Goal: Task Accomplishment & Management: Manage account settings

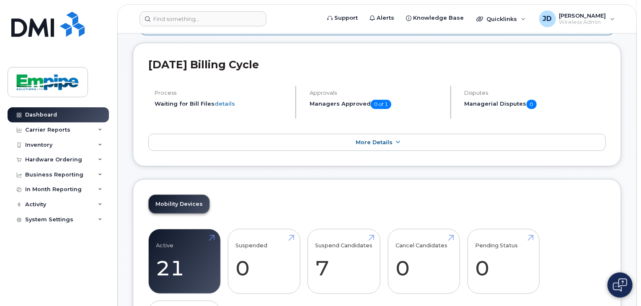
scroll to position [72, 0]
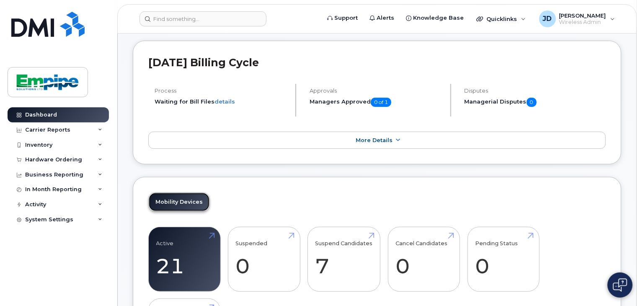
click at [181, 199] on link "Mobility Devices" at bounding box center [179, 202] width 61 height 18
click at [58, 145] on div "Inventory" at bounding box center [58, 144] width 101 height 15
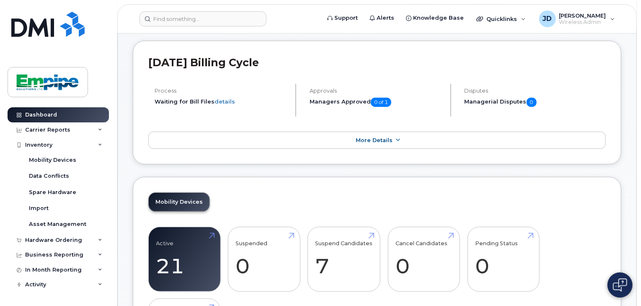
click at [44, 158] on div "Mobility Devices" at bounding box center [52, 160] width 47 height 8
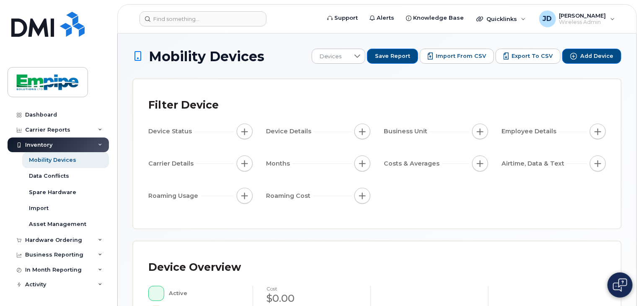
drag, startPoint x: 640, startPoint y: 71, endPoint x: 640, endPoint y: 114, distance: 42.8
click at [640, 114] on body "Support Alerts Knowledge Base Quicklinks Suspend / Cancel Device Change SIM Car…" at bounding box center [320, 304] width 641 height 608
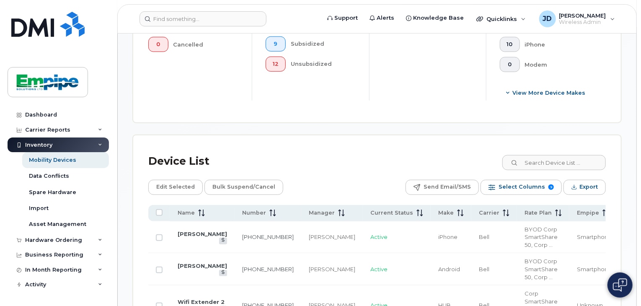
scroll to position [343, 0]
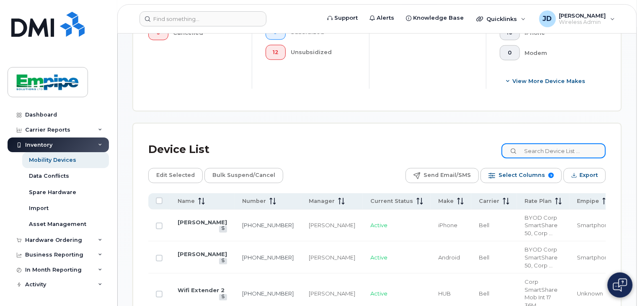
click at [554, 153] on input at bounding box center [554, 150] width 104 height 15
type input "dan"
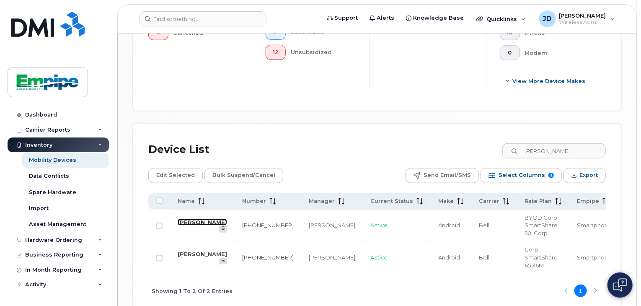
click at [191, 221] on link "[PERSON_NAME]" at bounding box center [202, 222] width 49 height 7
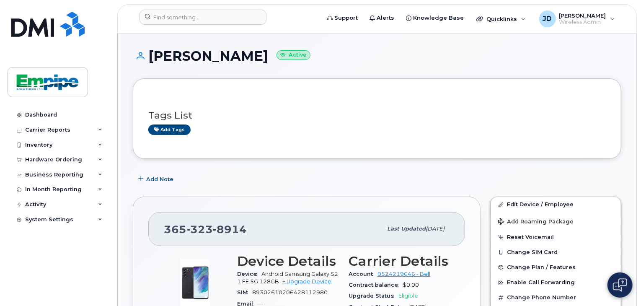
click at [541, 218] on span "Add Roaming Package" at bounding box center [536, 222] width 76 height 8
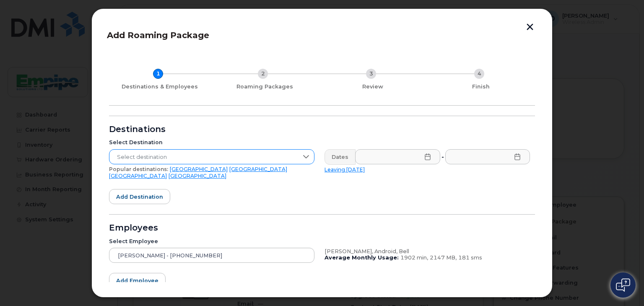
click at [205, 158] on span "Select destination" at bounding box center [203, 157] width 189 height 15
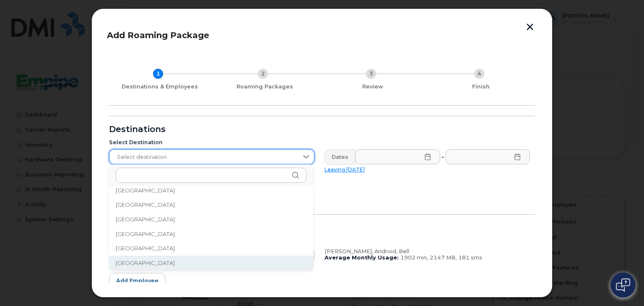
scroll to position [658, 0]
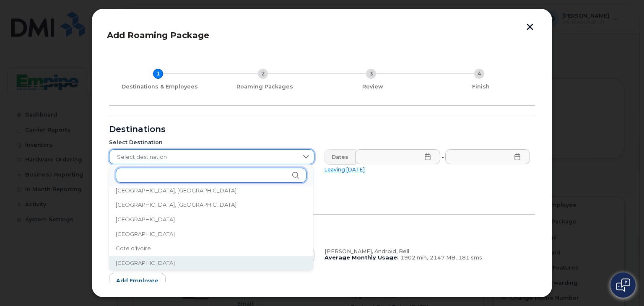
click at [199, 170] on input "text" at bounding box center [211, 175] width 191 height 15
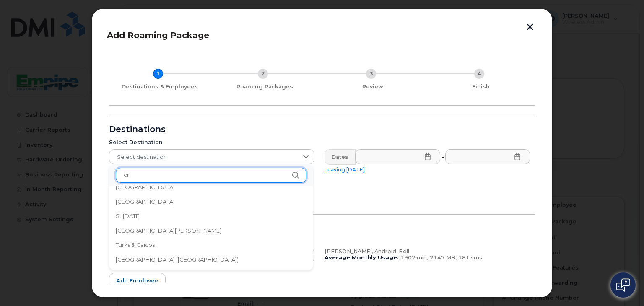
scroll to position [0, 0]
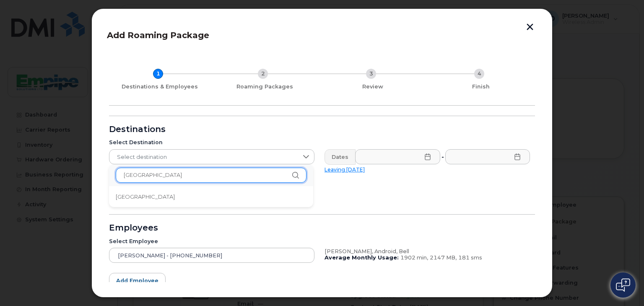
type input "croatia"
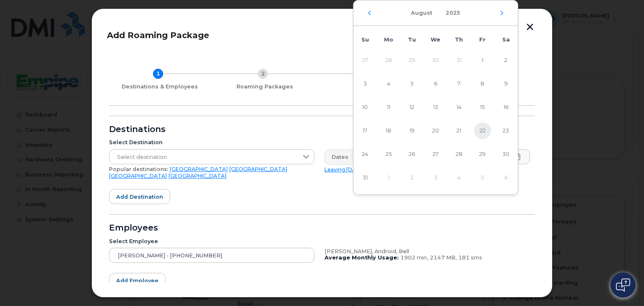
click at [479, 132] on span "22" at bounding box center [482, 130] width 17 height 17
type input "08/22/2025"
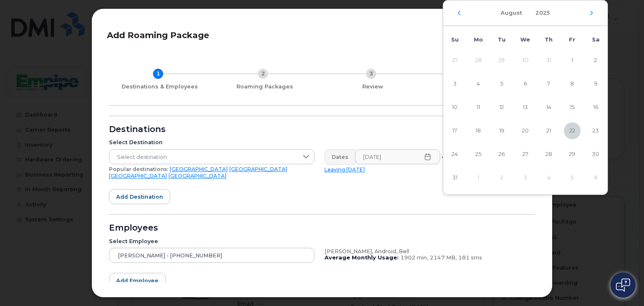
click at [588, 17] on div "August 2025" at bounding box center [525, 13] width 164 height 26
click at [591, 12] on icon "Next Month" at bounding box center [591, 13] width 3 height 4
click at [481, 132] on span "22" at bounding box center [478, 130] width 17 height 17
type input "09/22/2025"
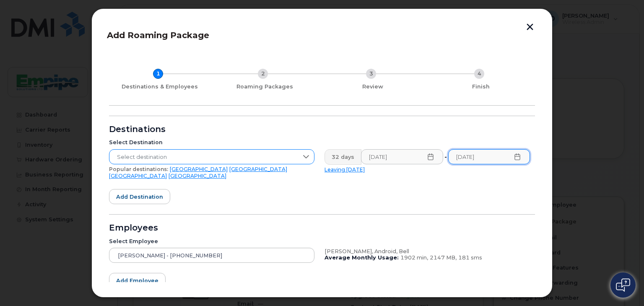
click at [279, 158] on span "Select destination" at bounding box center [203, 157] width 189 height 15
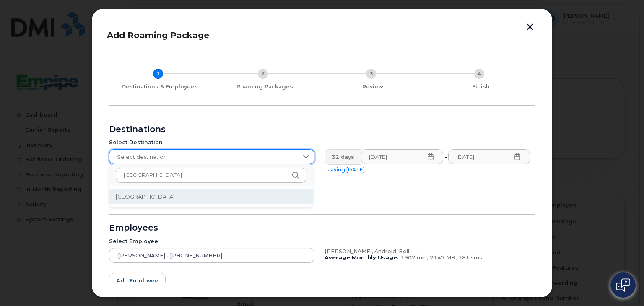
click at [219, 198] on li "[GEOGRAPHIC_DATA]" at bounding box center [211, 196] width 204 height 15
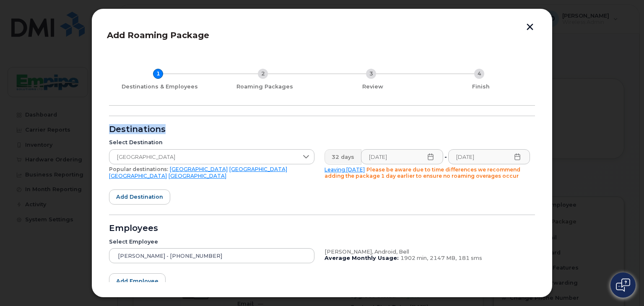
drag, startPoint x: 536, startPoint y: 62, endPoint x: 532, endPoint y: 124, distance: 62.2
click at [532, 124] on div "Add Roaming Package 1 Destinations & Employees 2 Roaming Packages 3 Review 4 Fi…" at bounding box center [322, 153] width 430 height 258
click at [541, 154] on div "Add Roaming Package 1 Destinations & Employees 2 Roaming Packages 3 Review 4 Fi…" at bounding box center [321, 152] width 461 height 289
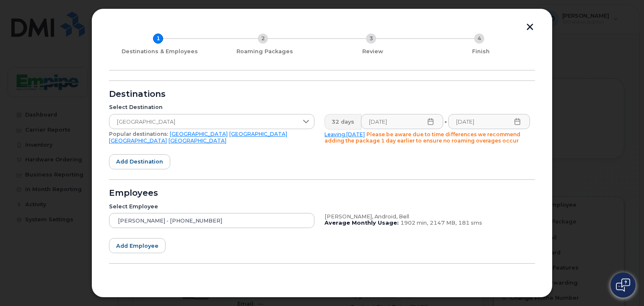
scroll to position [54, 0]
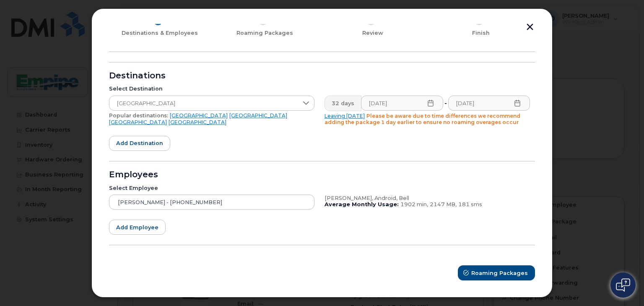
click at [412, 259] on form "Destinations Select Destination Croatia Popular destinations: USA Mexico United…" at bounding box center [322, 171] width 426 height 218
click at [492, 269] on span "Roaming Packages" at bounding box center [500, 273] width 57 height 8
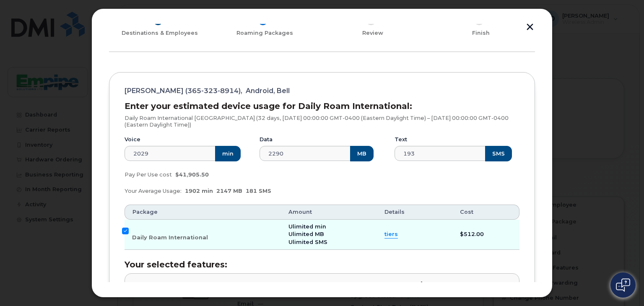
drag, startPoint x: 537, startPoint y: 76, endPoint x: 537, endPoint y: 124, distance: 48.2
click at [537, 124] on div "Add Roaming Package 1 Destinations & Employees 2 Roaming Packages 3 Review 4 Fi…" at bounding box center [321, 152] width 461 height 289
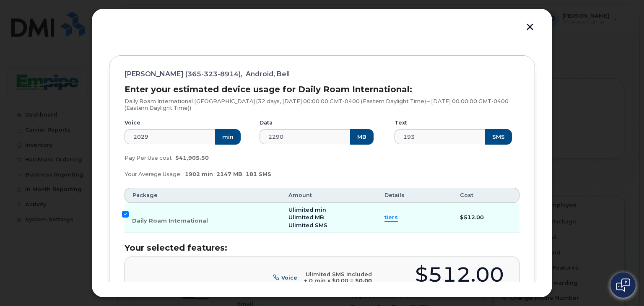
scroll to position [67, 0]
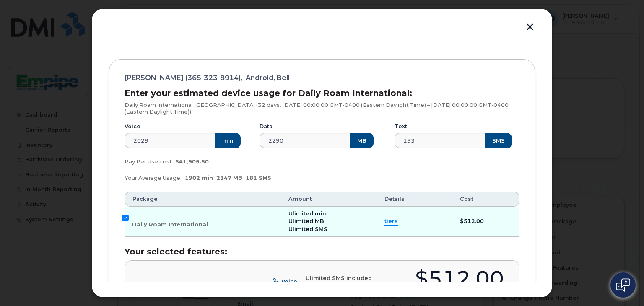
click at [384, 220] on span "tiers" at bounding box center [390, 222] width 13 height 8
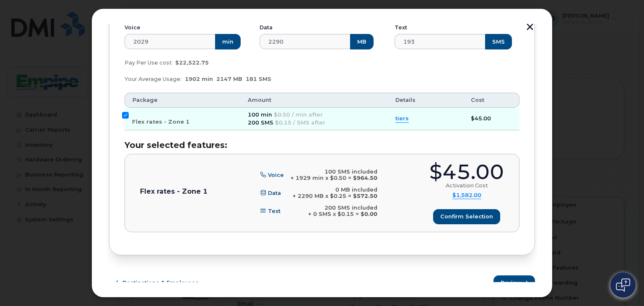
scroll to position [485, 0]
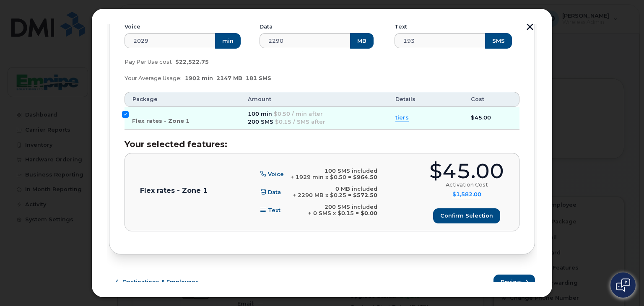
click at [399, 114] on span "tiers" at bounding box center [401, 118] width 13 height 8
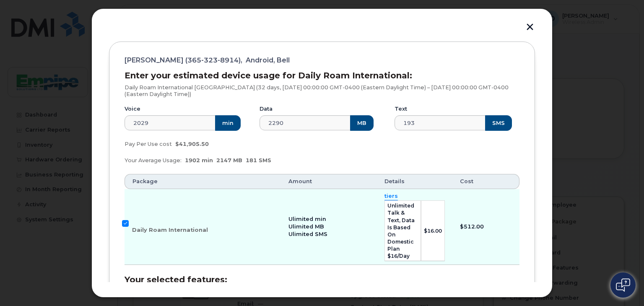
scroll to position [82, 0]
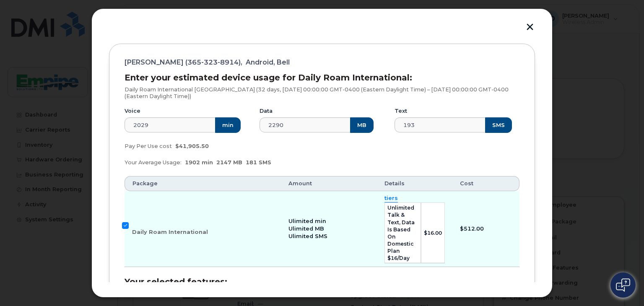
click at [379, 277] on h3 "Your selected features:" at bounding box center [321, 281] width 395 height 9
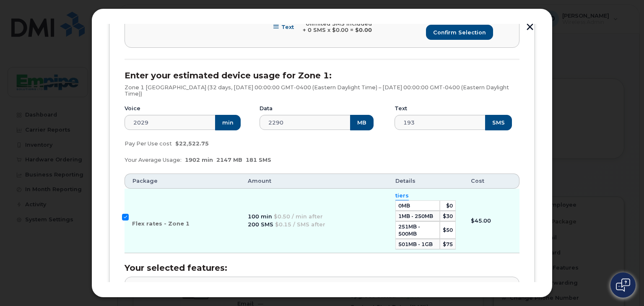
scroll to position [409, 0]
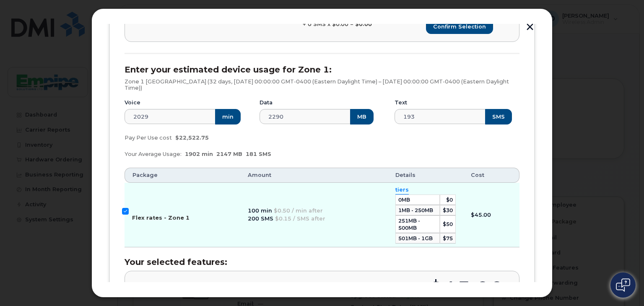
click at [123, 208] on input "Flex rates - Zone 1" at bounding box center [125, 211] width 7 height 7
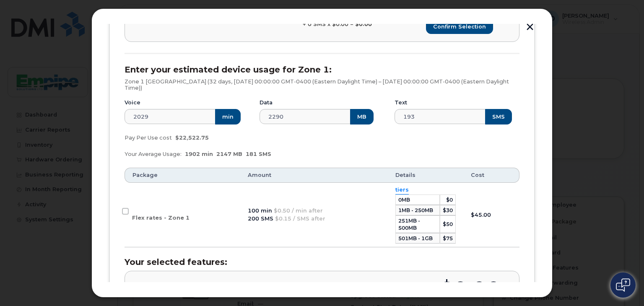
click at [533, 185] on div "1 Destinations & Employees 2 Roaming Packages 3 Review 4 Finish Dan Brkic (365-…" at bounding box center [322, 25] width 430 height 767
drag, startPoint x: 534, startPoint y: 186, endPoint x: 534, endPoint y: 200, distance: 14.3
click at [534, 200] on div "Add Roaming Package 1 Destinations & Employees 2 Roaming Packages 3 Review 4 Fi…" at bounding box center [322, 153] width 430 height 258
drag, startPoint x: 536, startPoint y: 190, endPoint x: 537, endPoint y: 132, distance: 58.3
click at [537, 132] on div "Add Roaming Package 1 Destinations & Employees 2 Roaming Packages 3 Review 4 Fi…" at bounding box center [321, 152] width 461 height 289
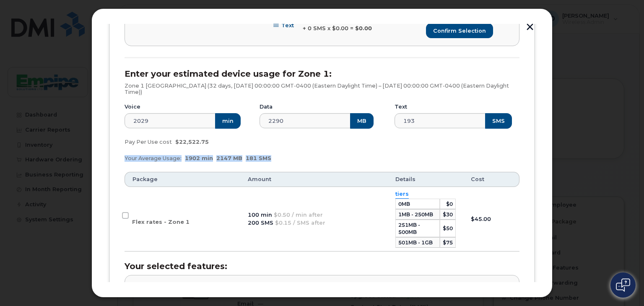
scroll to position [406, 0]
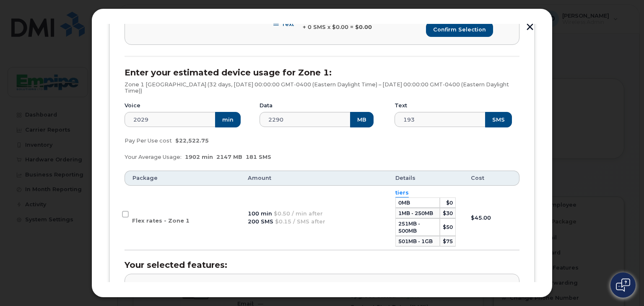
click at [508, 122] on div "Text 193 SMS" at bounding box center [456, 115] width 135 height 36
drag, startPoint x: 538, startPoint y: 163, endPoint x: 532, endPoint y: 195, distance: 32.7
click at [532, 195] on div "Add Roaming Package 1 Destinations & Employees 2 Roaming Packages 3 Review 4 Fi…" at bounding box center [321, 152] width 461 height 289
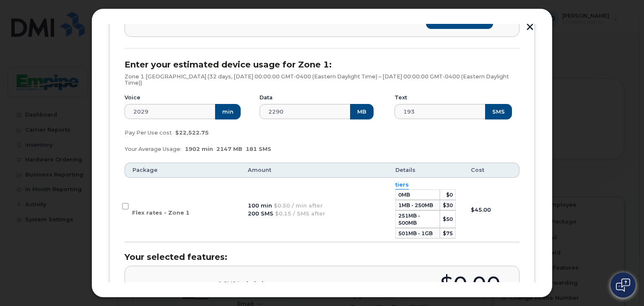
scroll to position [411, 0]
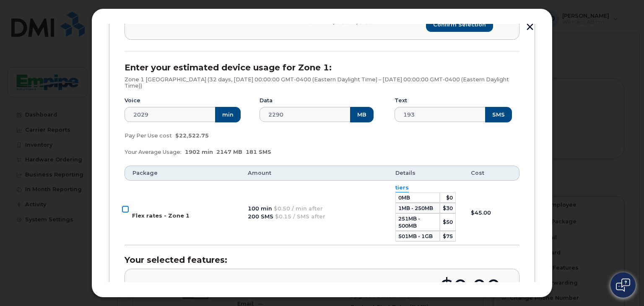
click at [124, 206] on input "Flex rates - Zone 1" at bounding box center [125, 209] width 7 height 7
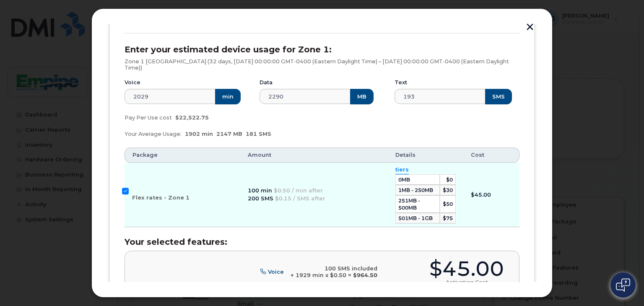
scroll to position [390, 0]
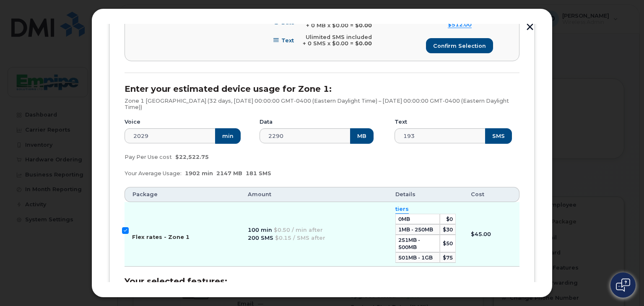
click at [125, 227] on input "Flex rates - Zone 1" at bounding box center [125, 230] width 7 height 7
checkbox input "false"
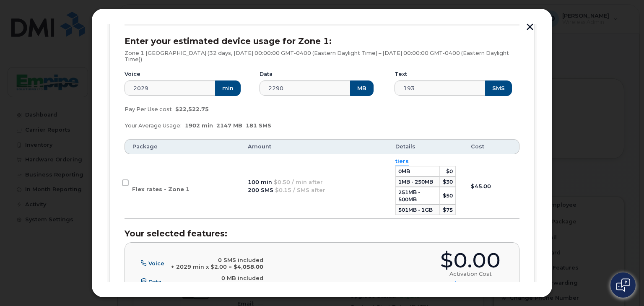
scroll to position [440, 0]
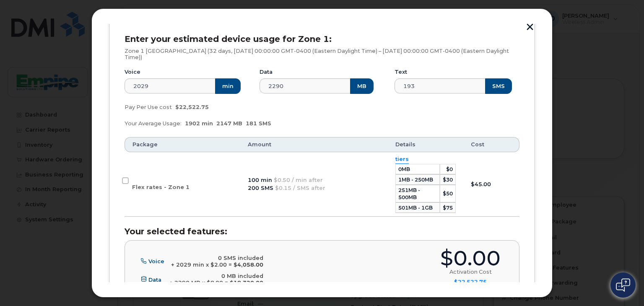
click at [339, 264] on div "Voice 0 SMS included + 2029 min x $2.00 = $4,058.00 Data 0 MB included + 2290 M…" at bounding box center [322, 279] width 364 height 62
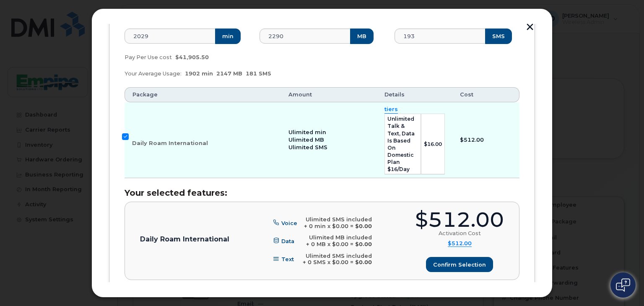
scroll to position [172, 0]
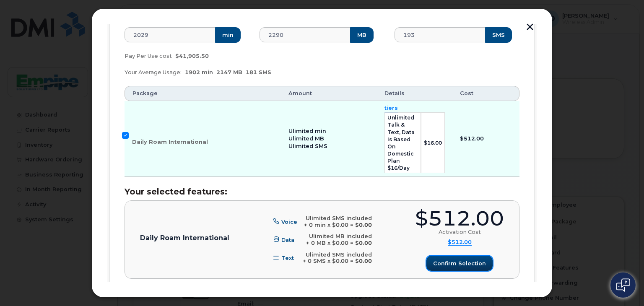
click at [447, 259] on span "Confirm selection" at bounding box center [459, 263] width 53 height 8
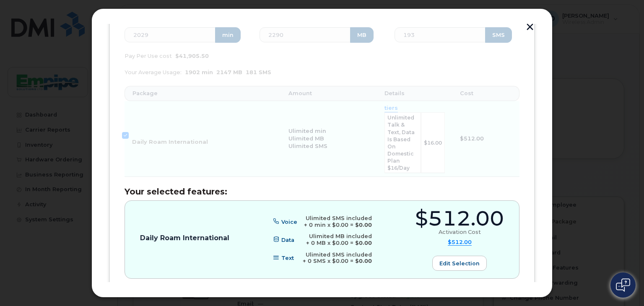
click at [531, 154] on div "Dan Brkic (365-323-8914), Android, Bell Enter your estimated device usage for D…" at bounding box center [322, 280] width 426 height 655
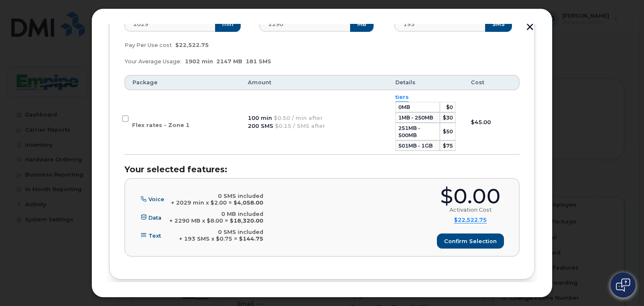
scroll to position [526, 0]
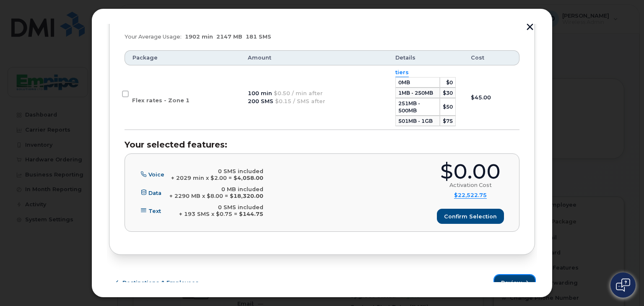
click at [508, 279] on span "Review" at bounding box center [511, 283] width 21 height 8
drag, startPoint x: 415, startPoint y: 270, endPoint x: 422, endPoint y: 262, distance: 11.0
click at [415, 275] on div "Destinations & Employees Review" at bounding box center [322, 282] width 426 height 15
click at [468, 210] on button "Confirm selection" at bounding box center [471, 216] width 66 height 15
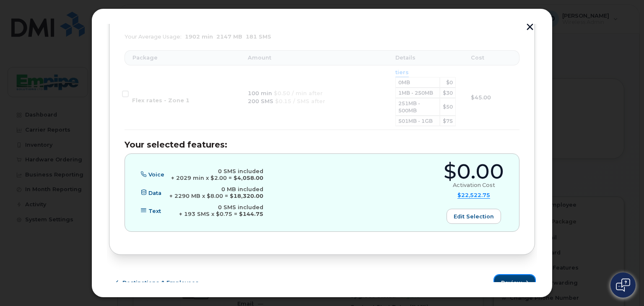
click at [520, 275] on button "Review" at bounding box center [514, 282] width 41 height 15
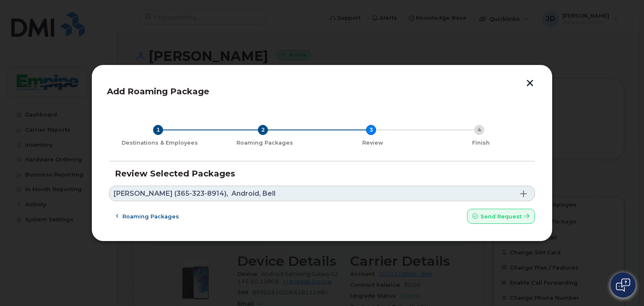
scroll to position [0, 0]
click at [123, 213] on span "Roaming packages" at bounding box center [150, 216] width 57 height 8
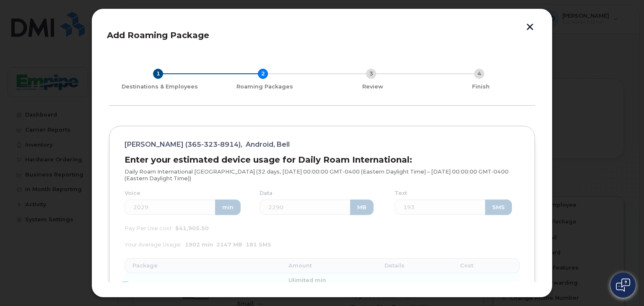
drag, startPoint x: 532, startPoint y: 60, endPoint x: 538, endPoint y: 99, distance: 39.8
click at [538, 99] on div "Add Roaming Package 1 Destinations & Employees 2 Roaming Packages 3 Review 4 Fi…" at bounding box center [321, 152] width 461 height 289
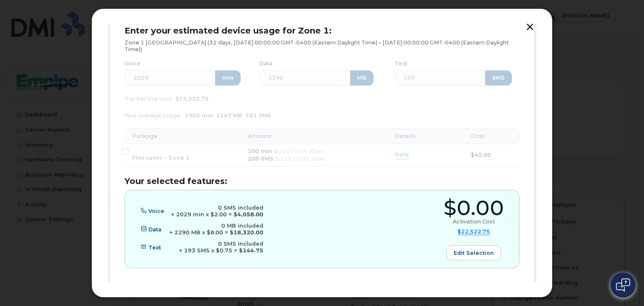
scroll to position [446, 0]
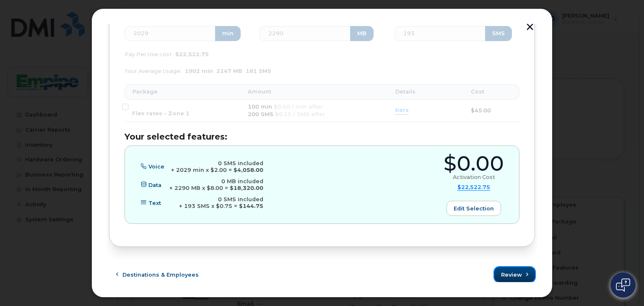
click at [510, 267] on button "Review" at bounding box center [514, 274] width 41 height 15
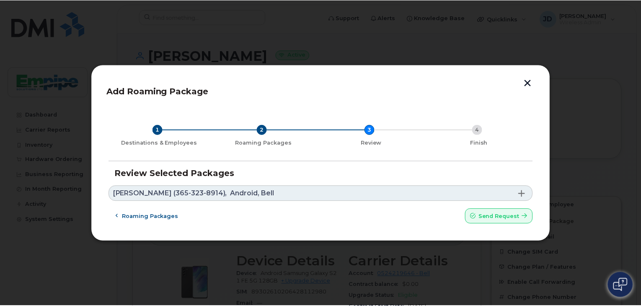
scroll to position [0, 0]
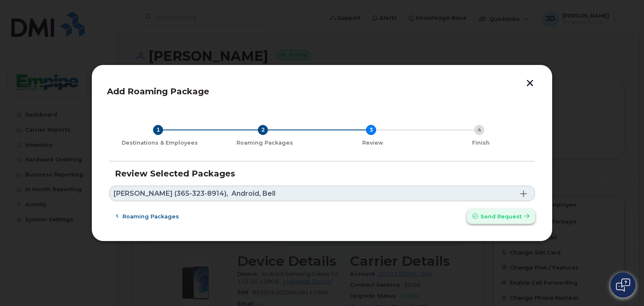
click at [471, 218] on button "Send request" at bounding box center [501, 216] width 68 height 15
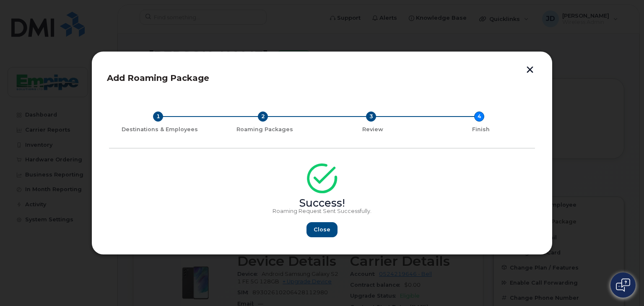
click at [458, 235] on div "Close" at bounding box center [322, 229] width 426 height 15
click at [409, 235] on div "Close" at bounding box center [322, 229] width 426 height 15
click at [329, 230] on span "Close" at bounding box center [321, 229] width 17 height 8
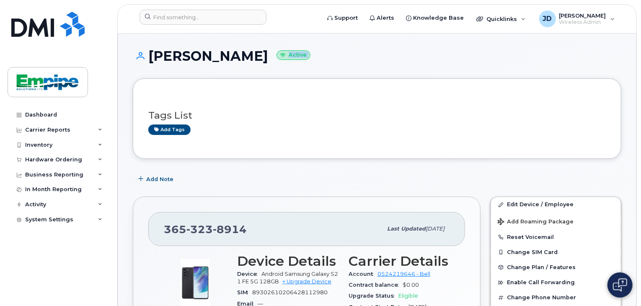
drag, startPoint x: 640, startPoint y: 55, endPoint x: 643, endPoint y: 93, distance: 37.5
click at [404, 80] on div "Tags List Add tags" at bounding box center [377, 118] width 489 height 80
click at [62, 113] on link "Dashboard" at bounding box center [58, 114] width 101 height 15
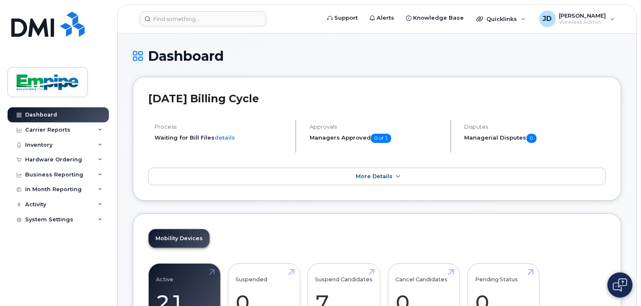
click at [337, 138] on h5 "Managers Approved 0 of 1" at bounding box center [377, 138] width 134 height 9
click at [397, 173] on span at bounding box center [397, 177] width 7 height 8
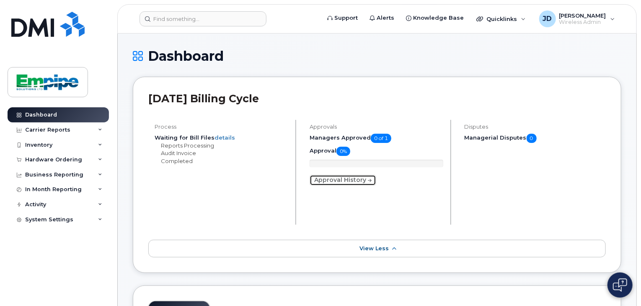
click at [337, 182] on link "Approval History" at bounding box center [343, 180] width 67 height 11
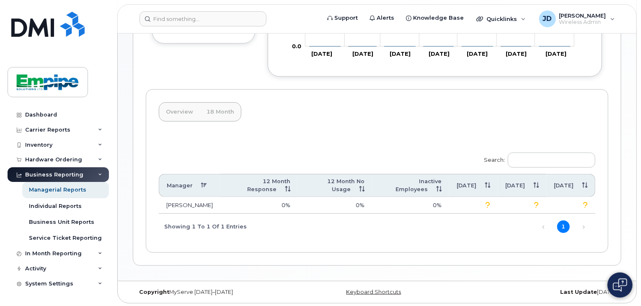
scroll to position [215, 0]
click at [70, 255] on div "In Month Reporting" at bounding box center [53, 253] width 57 height 7
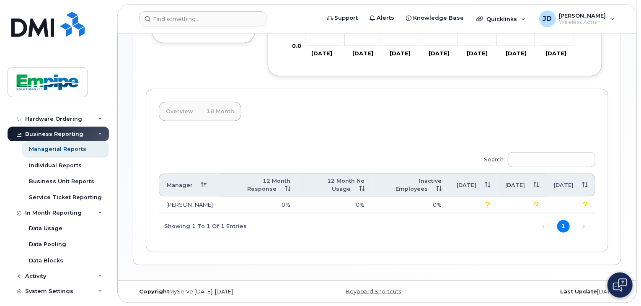
scroll to position [45, 0]
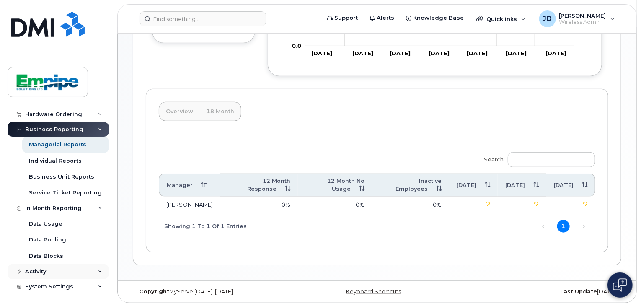
click at [54, 265] on div "Activity" at bounding box center [58, 271] width 101 height 15
click at [57, 290] on div "Travel Requests" at bounding box center [52, 287] width 47 height 8
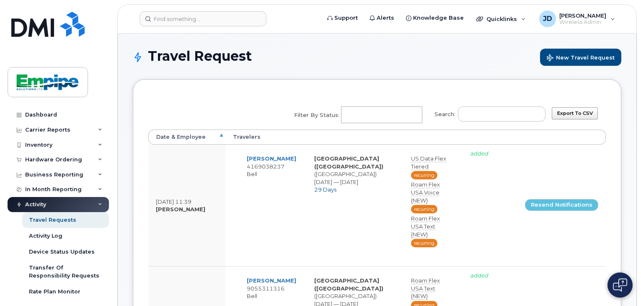
select select
click at [181, 138] on th "Date & Employee" at bounding box center [186, 137] width 77 height 15
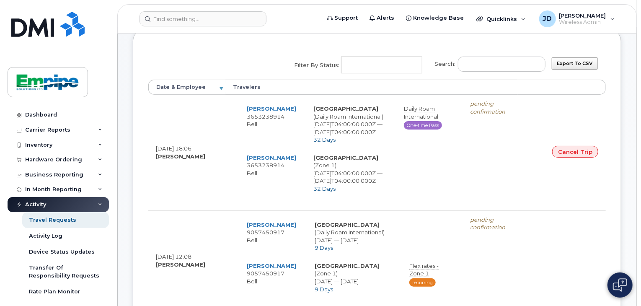
scroll to position [41, 0]
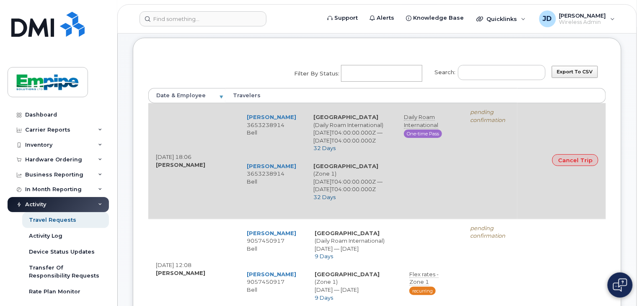
click at [402, 206] on td at bounding box center [426, 181] width 61 height 49
click at [173, 171] on td "Aug 22, 2025, 18:06 Julie Dyck" at bounding box center [186, 161] width 77 height 116
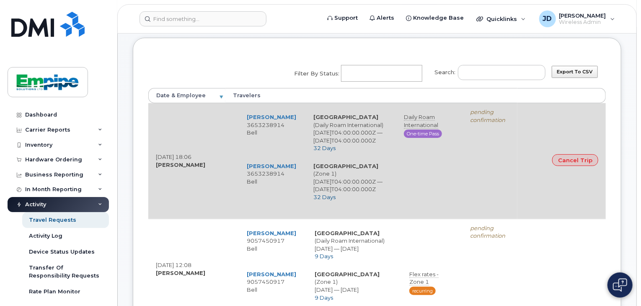
click at [359, 143] on td "Croatia (Daily Roam International) 2025-08-22T04:00:00.000Z — 2025-09-22T04:00:…" at bounding box center [351, 132] width 91 height 49
click at [407, 135] on span "One-time Pass" at bounding box center [423, 134] width 38 height 8
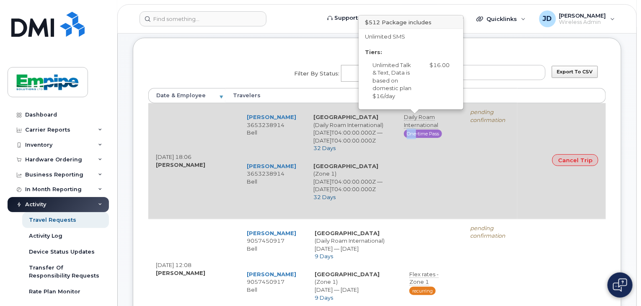
click at [415, 117] on span "Daily Roam International" at bounding box center [421, 121] width 34 height 15
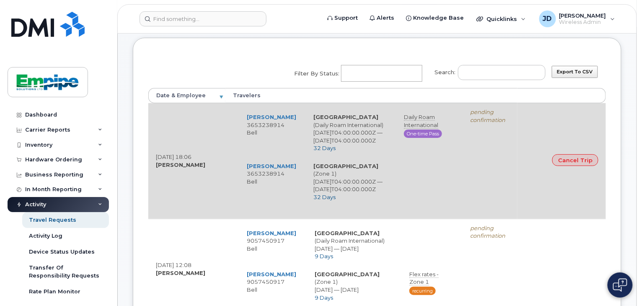
click at [496, 117] on icon "pending confirmation" at bounding box center [487, 116] width 35 height 15
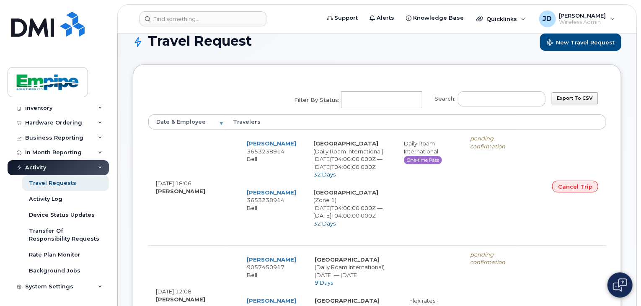
scroll to position [2, 0]
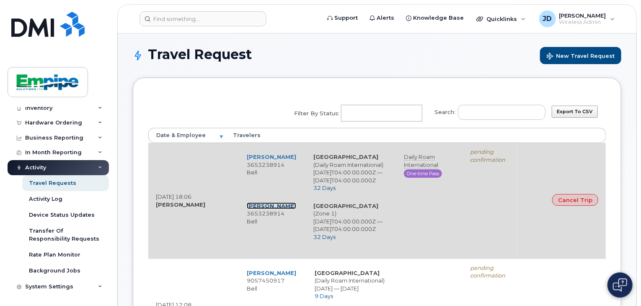
click at [269, 209] on link "[PERSON_NAME]" at bounding box center [271, 205] width 49 height 7
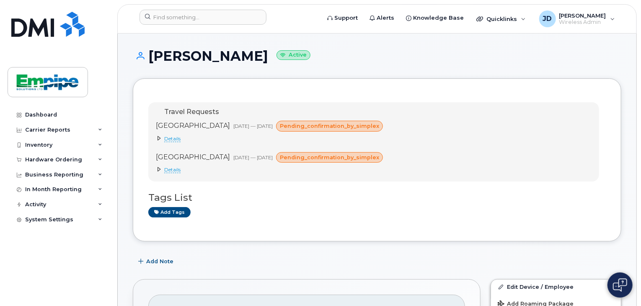
click at [172, 136] on span "Details" at bounding box center [172, 138] width 16 height 7
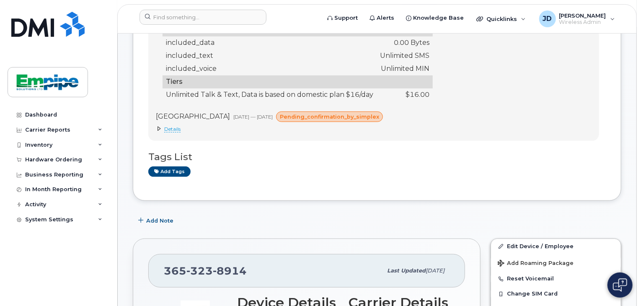
scroll to position [145, 0]
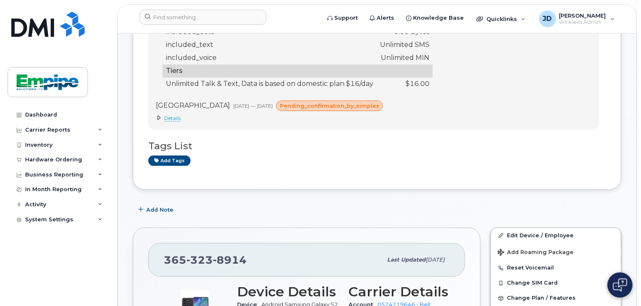
click at [171, 119] on span "Details" at bounding box center [172, 118] width 16 height 7
click at [181, 118] on span "Details" at bounding box center [172, 118] width 16 height 7
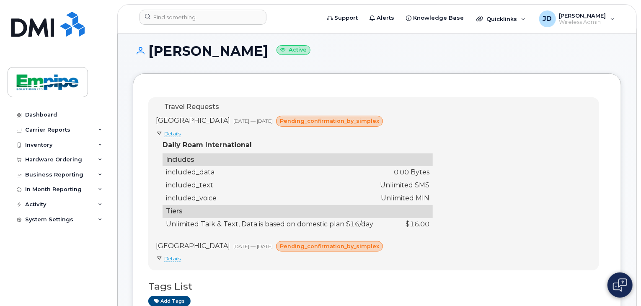
scroll to position [2, 0]
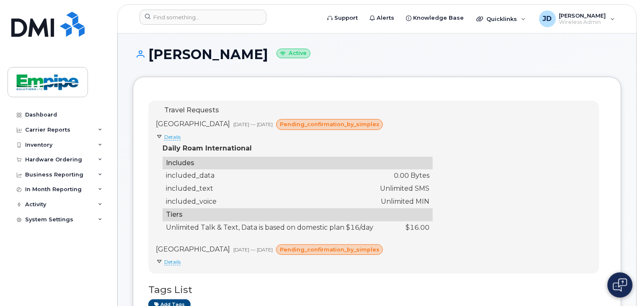
click at [320, 126] on span "pending_confirmation_by_simplex" at bounding box center [329, 124] width 99 height 8
click at [168, 140] on span "Details" at bounding box center [172, 137] width 16 height 7
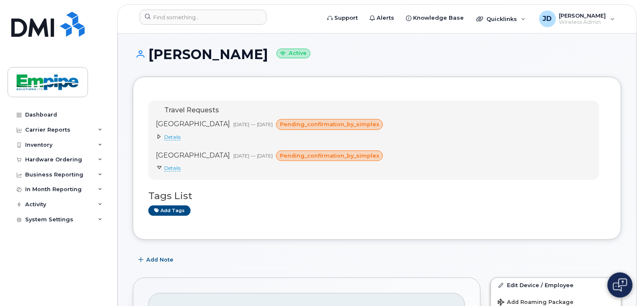
click at [169, 169] on span "Details" at bounding box center [172, 168] width 16 height 7
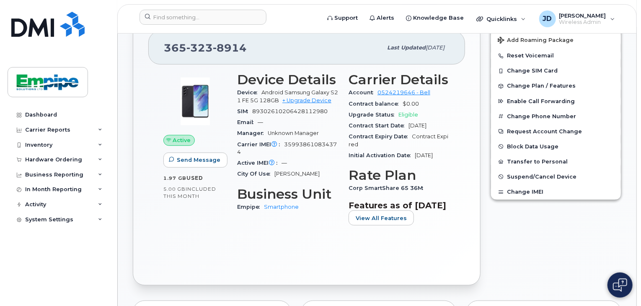
scroll to position [270, 0]
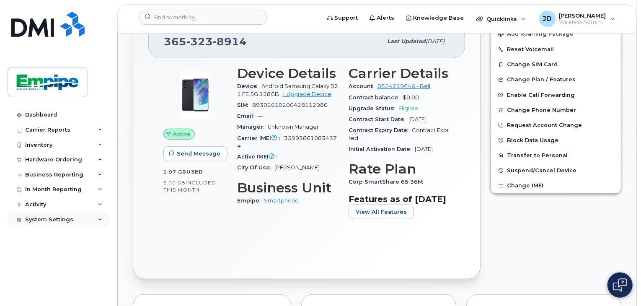
click at [47, 216] on div "System Settings" at bounding box center [49, 219] width 48 height 7
click at [47, 204] on div "Activity" at bounding box center [58, 204] width 101 height 15
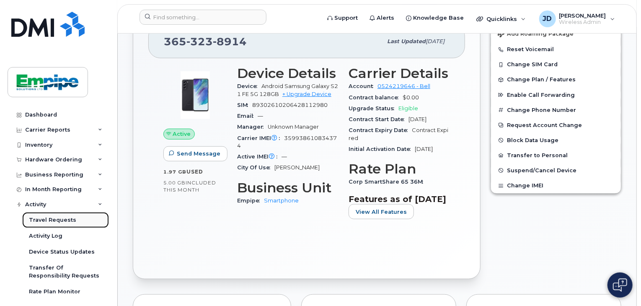
click at [47, 213] on link "Travel Requests" at bounding box center [65, 220] width 87 height 16
click at [42, 202] on div "Activity" at bounding box center [35, 204] width 21 height 7
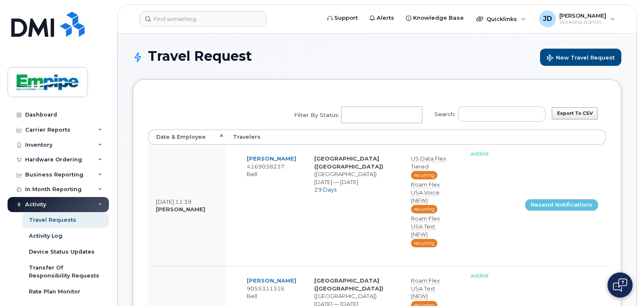
select select
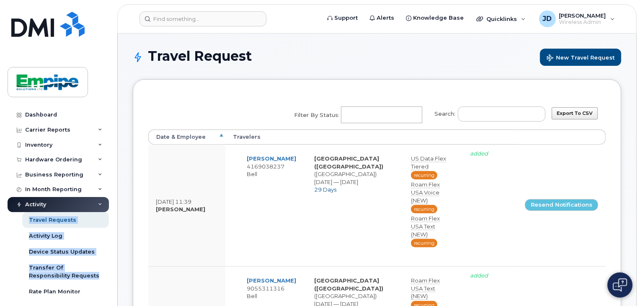
drag, startPoint x: 108, startPoint y: 202, endPoint x: 111, endPoint y: 281, distance: 79.7
click at [111, 281] on div "Dashboard Carrier Reports Monthly Billing Data Daily Data Pooling Data Behavior…" at bounding box center [57, 153] width 114 height 306
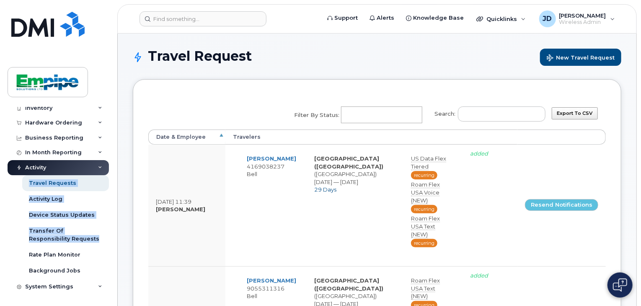
click at [68, 165] on div "Activity" at bounding box center [58, 167] width 101 height 15
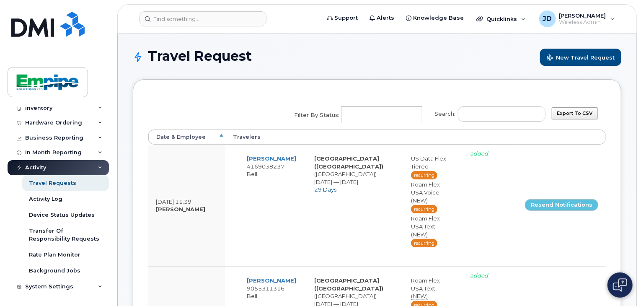
scroll to position [0, 0]
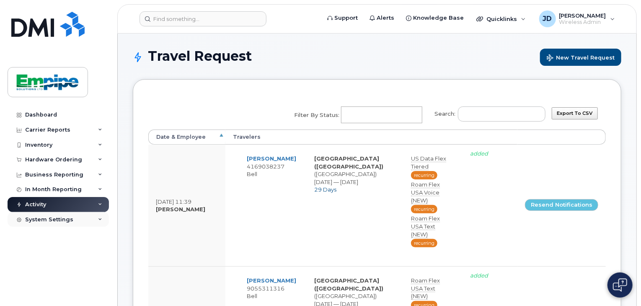
click at [73, 220] on div "System Settings" at bounding box center [58, 219] width 101 height 15
click at [198, 138] on th "Date & Employee" at bounding box center [186, 137] width 77 height 15
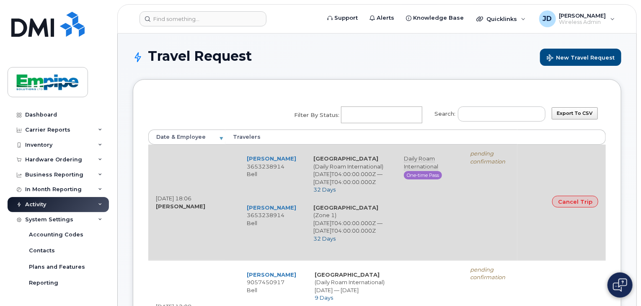
click at [474, 232] on div "[PERSON_NAME] 3653238914 Bell Croatia (Daily Roam International) [DATE]T04:00:0…" at bounding box center [371, 203] width 277 height 106
